Goal: Task Accomplishment & Management: Use online tool/utility

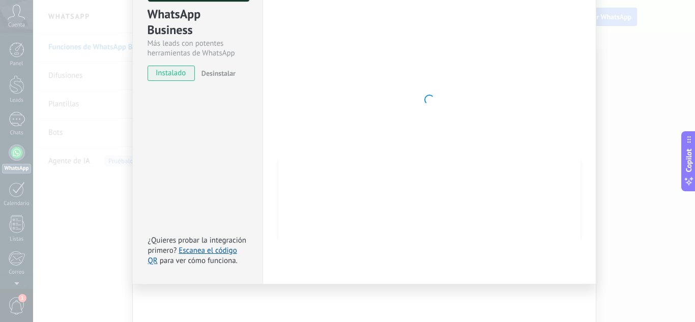
click at [89, 96] on div "WhatsApp Business Más leads con potentes herramientas de WhatsApp instalado Des…" at bounding box center [364, 161] width 662 height 322
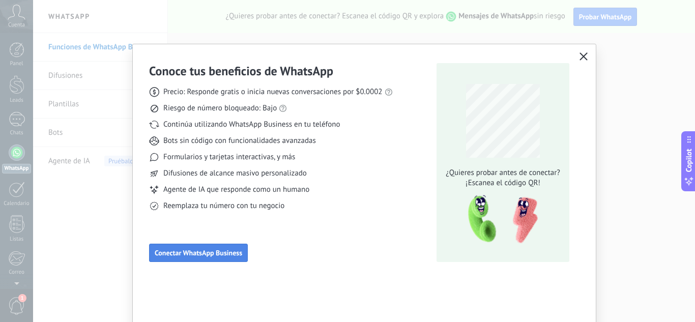
click at [188, 253] on span "Conectar WhatsApp Business" at bounding box center [198, 252] width 87 height 7
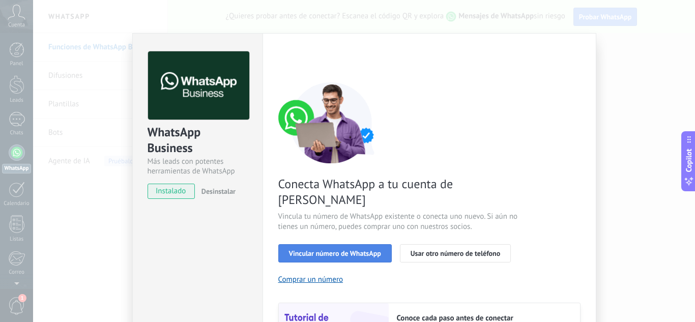
click at [327, 250] on span "Vincular número de WhatsApp" at bounding box center [335, 253] width 92 height 7
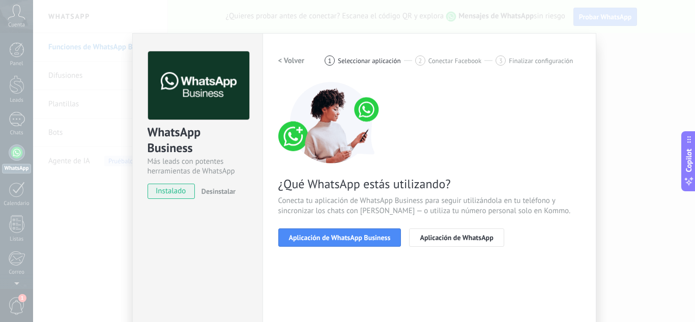
click at [327, 238] on span "Aplicación de WhatsApp Business" at bounding box center [340, 237] width 102 height 7
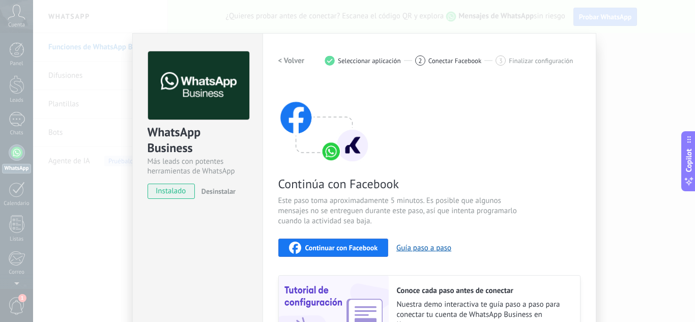
click at [328, 247] on span "Continuar con Facebook" at bounding box center [341, 247] width 73 height 7
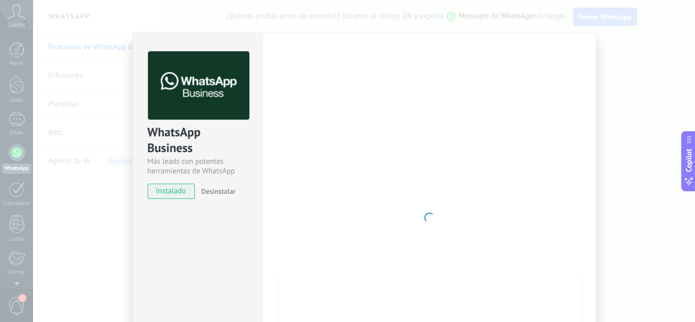
click at [172, 190] on span "instalado" at bounding box center [171, 191] width 46 height 15
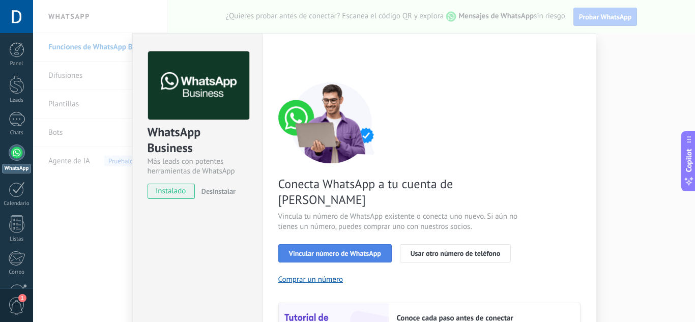
click at [303, 250] on span "Vincular número de WhatsApp" at bounding box center [335, 253] width 92 height 7
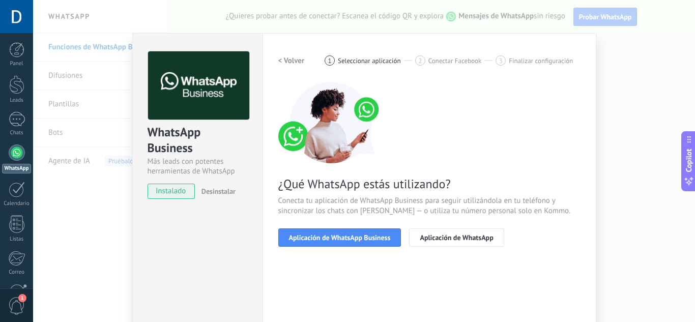
click at [303, 236] on span "Aplicación de WhatsApp Business" at bounding box center [340, 237] width 102 height 7
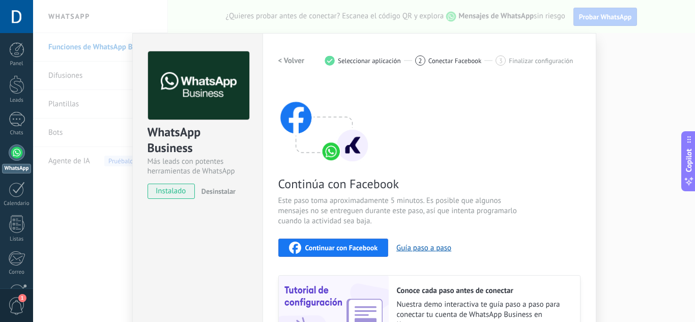
click at [305, 247] on span "Continuar con Facebook" at bounding box center [341, 247] width 73 height 7
